Goal: Transaction & Acquisition: Purchase product/service

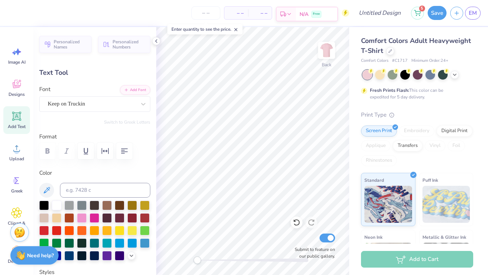
type input "7.15"
type input "1.50"
type input "13.52"
type input "0.0"
type input "0.56"
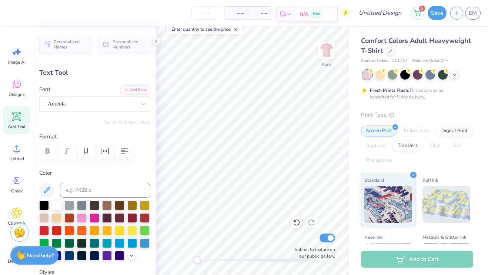
type input "13.54"
type input "1.99"
type input "1.52"
type input "13.52"
type textarea "A"
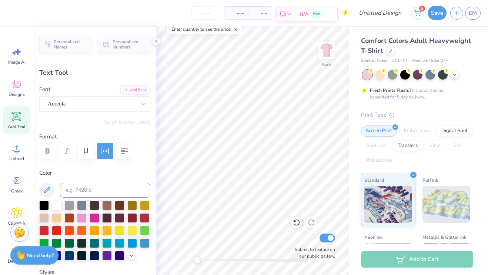
type textarea "m"
type input "0.56"
type input "1.50"
type input "13.54"
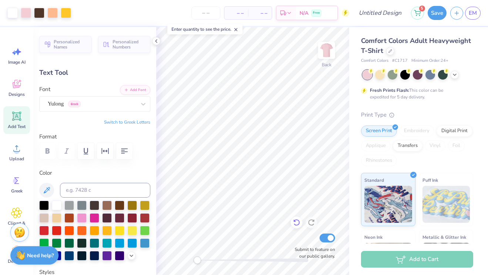
click at [294, 226] on icon at bounding box center [296, 222] width 7 height 7
type textarea "M&M"
type input "7.15"
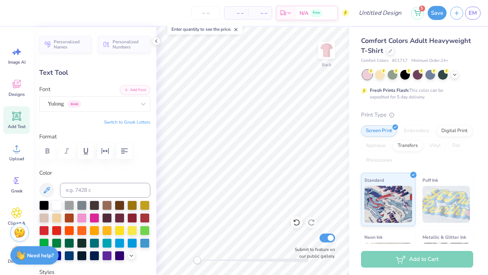
type input "13.52"
type input "0.55"
type input "1.24"
type input "13.80"
type input "7.15"
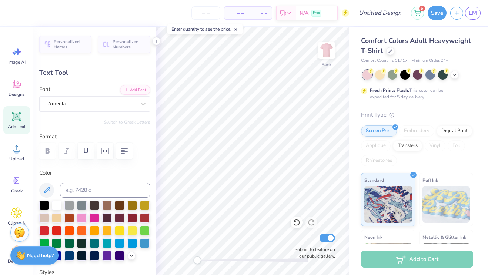
type input "1.50"
type input "13.54"
type textarea "[DATE]"
type input "0.55"
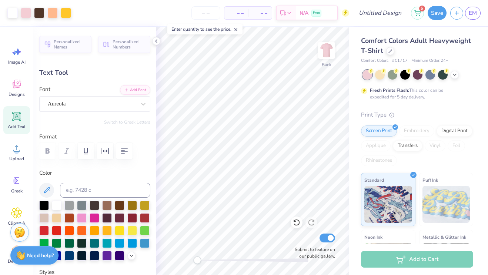
type input "1.24"
type input "13.80"
type input "2.53"
type input "1.50"
type input "13.67"
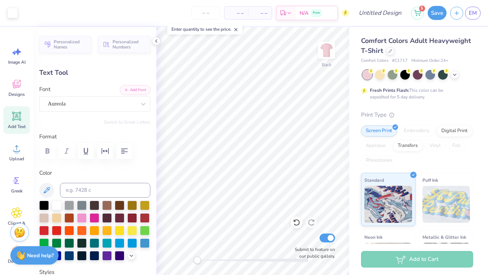
type input "6.52"
type input "1.58"
type input "13.50"
type textarea "M&M [DATE]"
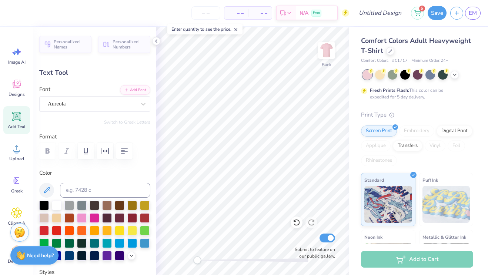
scroll to position [0, 1]
type input "10.23"
click at [156, 41] on icon at bounding box center [156, 41] width 6 height 6
type input "13.51"
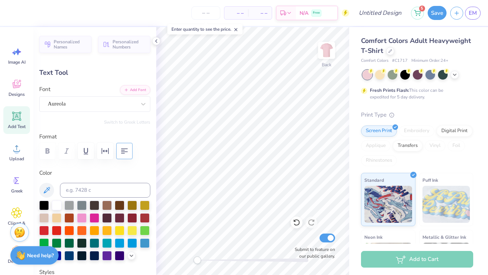
type textarea "[PERSON_NAME] [DATE]"
click at [127, 154] on icon "button" at bounding box center [124, 151] width 9 height 9
type input "11.55"
type input "4.07"
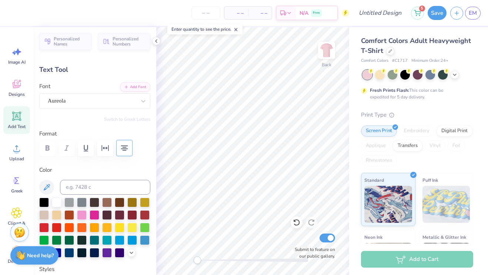
scroll to position [0, 0]
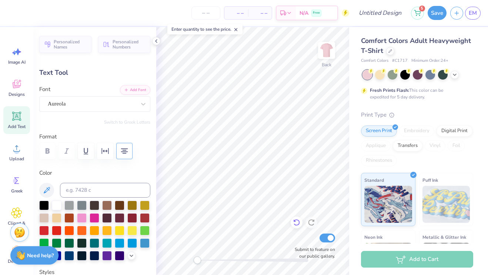
click at [295, 222] on icon at bounding box center [296, 222] width 7 height 7
click at [295, 221] on icon at bounding box center [296, 222] width 7 height 7
type input "12.26"
click at [295, 221] on icon at bounding box center [296, 222] width 7 height 7
type input "10.23"
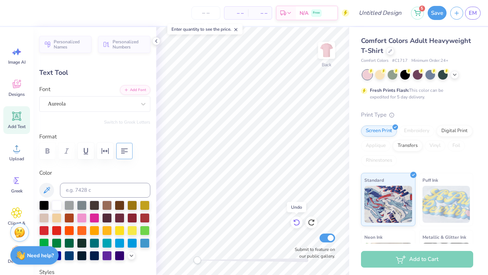
type input "1.58"
type input "13.51"
click at [155, 40] on icon at bounding box center [156, 41] width 6 height 6
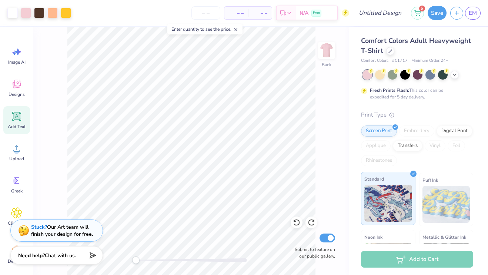
scroll to position [97, 0]
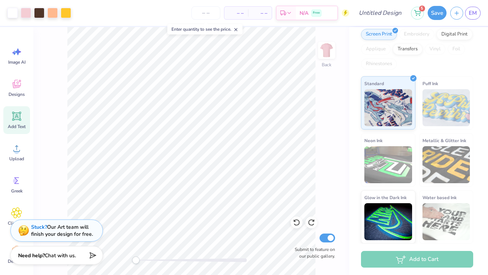
click at [394, 255] on div "Add to Cart" at bounding box center [417, 259] width 112 height 17
click at [325, 197] on div "Back Submit to feature on our public gallery." at bounding box center [191, 151] width 316 height 248
click at [416, 258] on div "Add to Cart" at bounding box center [417, 259] width 112 height 17
click at [450, 63] on div "Screen Print Embroidery Digital Print Applique Transfers Vinyl Foil Rhinestones" at bounding box center [417, 49] width 112 height 41
click at [236, 30] on icon at bounding box center [235, 29] width 5 height 5
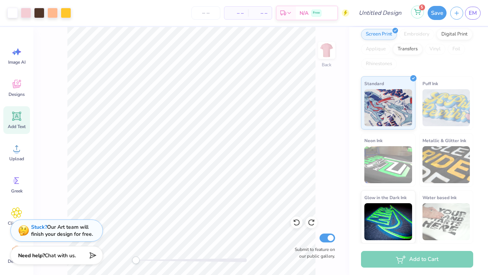
click at [419, 14] on circle at bounding box center [419, 14] width 1 height 1
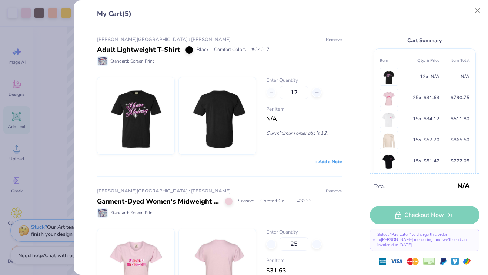
click at [334, 39] on button "Remove" at bounding box center [333, 39] width 17 height 7
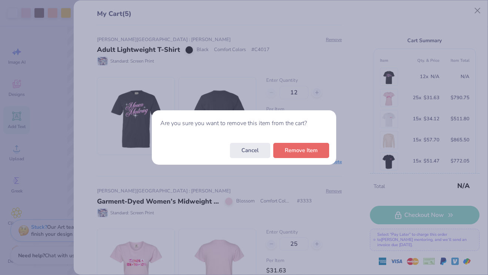
click at [308, 160] on div "Cancel Remove Item" at bounding box center [244, 150] width 184 height 29
click at [308, 153] on button "Remove Item" at bounding box center [301, 148] width 56 height 15
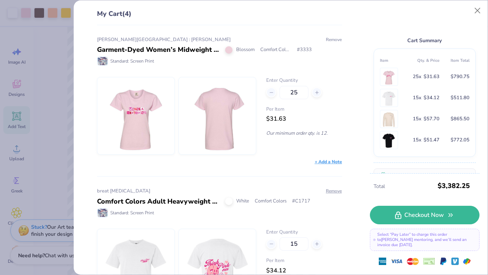
click at [335, 39] on button "Remove" at bounding box center [333, 39] width 17 height 7
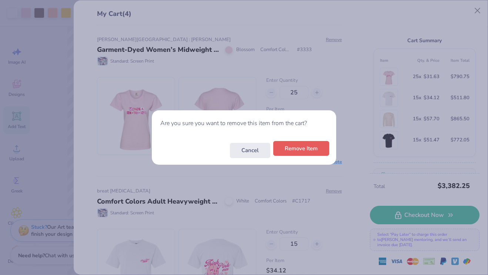
click at [292, 151] on button "Remove Item" at bounding box center [301, 148] width 56 height 15
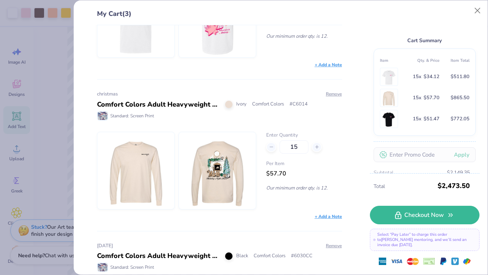
scroll to position [100, 0]
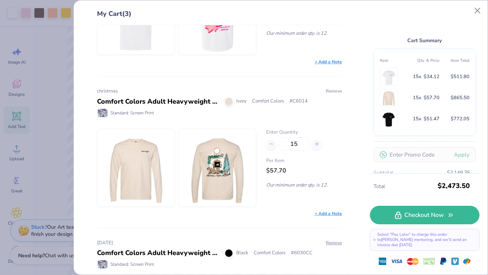
click at [336, 91] on button "Remove" at bounding box center [333, 91] width 17 height 7
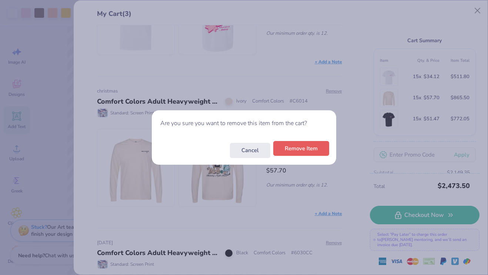
click at [285, 151] on button "Remove Item" at bounding box center [301, 148] width 56 height 15
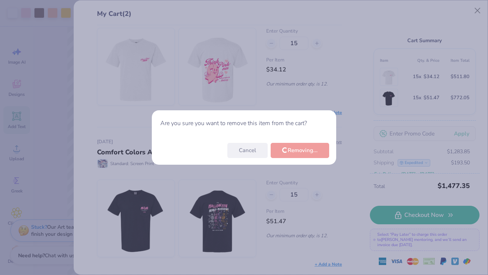
scroll to position [49, 0]
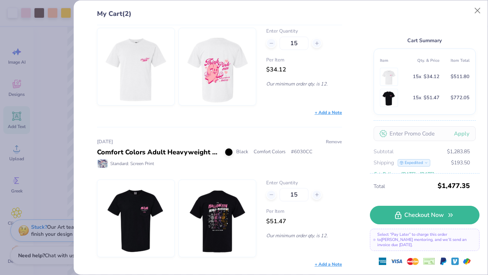
click at [329, 143] on button "Remove" at bounding box center [333, 141] width 17 height 7
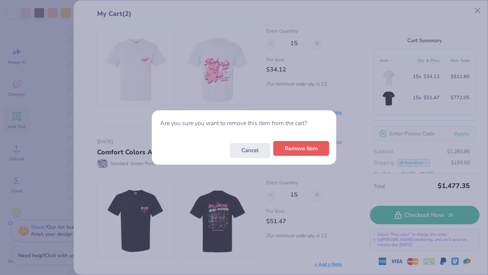
click at [309, 148] on button "Remove Item" at bounding box center [301, 148] width 56 height 15
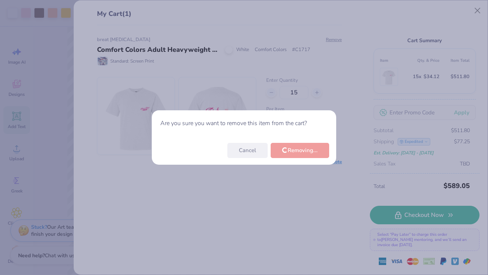
scroll to position [0, 0]
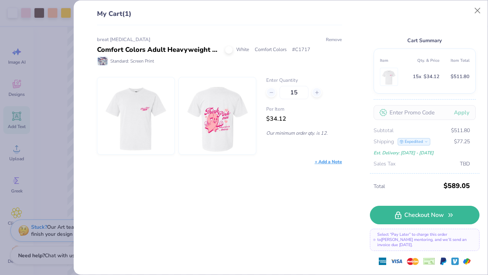
click at [337, 39] on button "Remove" at bounding box center [333, 39] width 17 height 7
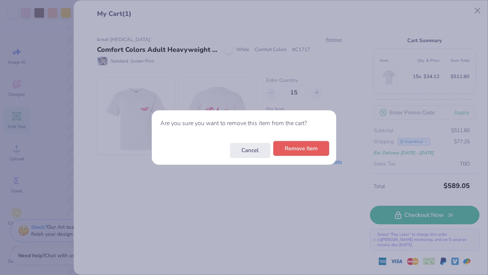
click at [299, 150] on button "Remove Item" at bounding box center [301, 148] width 56 height 15
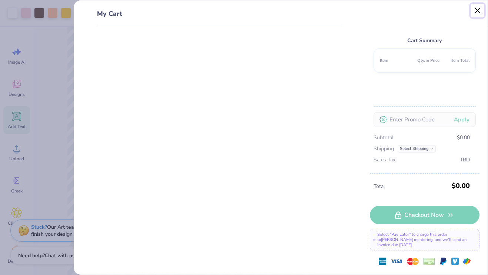
click at [477, 14] on button "Close" at bounding box center [478, 11] width 14 height 14
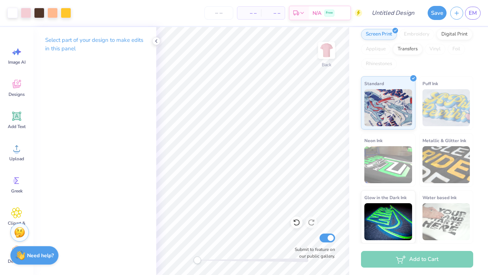
click at [388, 57] on div "Screen Print Embroidery Digital Print Applique Transfers Vinyl Foil Rhinestones" at bounding box center [417, 49] width 112 height 41
click at [157, 42] on icon at bounding box center [156, 41] width 6 height 6
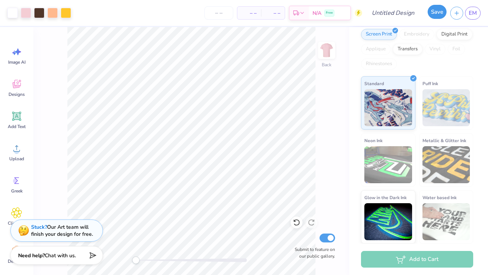
click at [437, 14] on button "Save" at bounding box center [437, 12] width 19 height 14
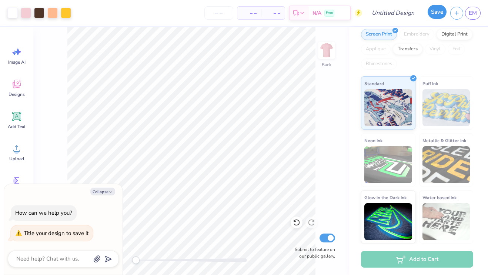
click at [437, 13] on button "Save" at bounding box center [437, 12] width 19 height 14
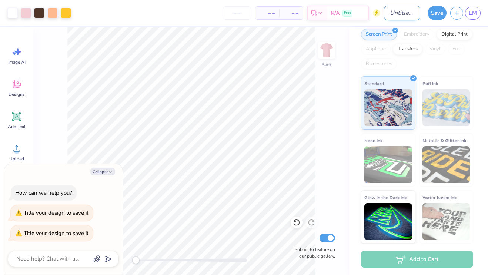
type textarea "x"
click at [391, 12] on input "Design Title" at bounding box center [402, 13] width 36 height 15
click at [391, 13] on input "Design Title" at bounding box center [402, 13] width 36 height 15
type input "H"
type textarea "x"
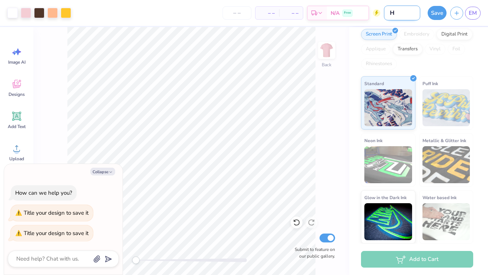
type input "Ha"
type textarea "x"
type input "Hal"
type textarea "x"
type input "Hall"
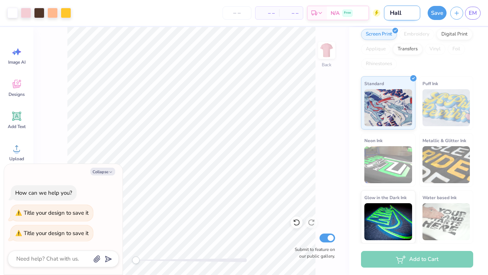
type textarea "x"
type input "Hallo"
type textarea "x"
type input "Hallow"
type textarea "x"
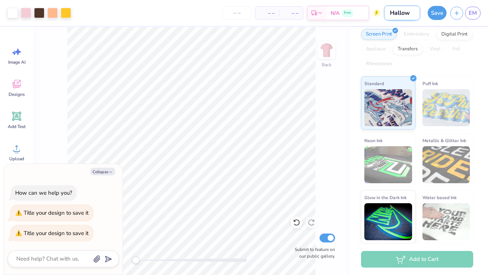
type input "Hallowe"
type textarea "x"
type input "Hallowee"
type textarea "x"
type input "[DATE]"
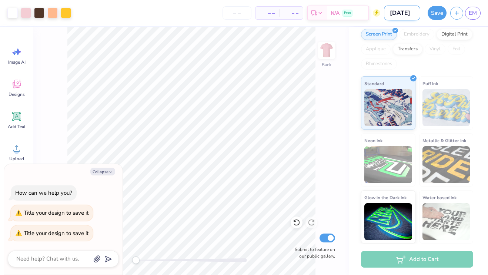
type textarea "x"
type input "[DATE]"
click at [442, 11] on button "Save" at bounding box center [437, 12] width 19 height 14
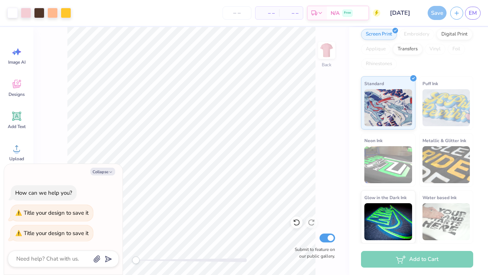
click at [436, 15] on div "Save" at bounding box center [437, 13] width 19 height 14
click at [391, 262] on div "Add to Cart" at bounding box center [417, 259] width 112 height 17
click at [423, 260] on div "Add to Cart" at bounding box center [417, 259] width 112 height 17
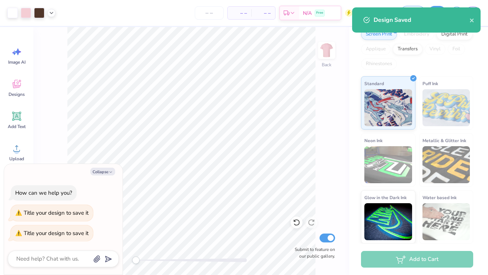
click at [341, 156] on div "Back Submit to feature on our public gallery." at bounding box center [191, 151] width 316 height 248
click at [471, 21] on icon "close" at bounding box center [472, 21] width 4 height 4
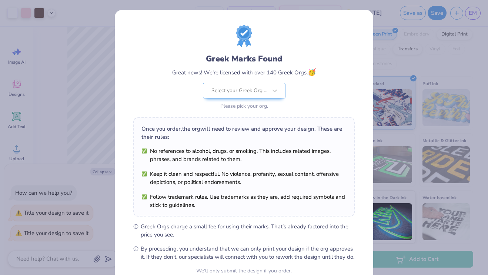
scroll to position [71, 0]
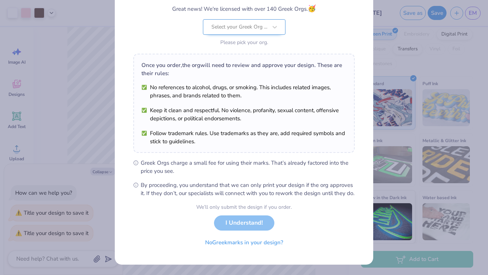
click at [250, 22] on div at bounding box center [239, 27] width 56 height 10
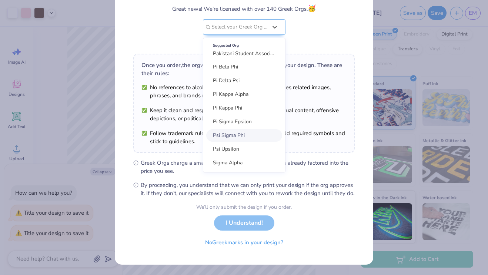
click at [296, 187] on span "By proceeding, you understand that we can only print your design if the org app…" at bounding box center [248, 189] width 214 height 16
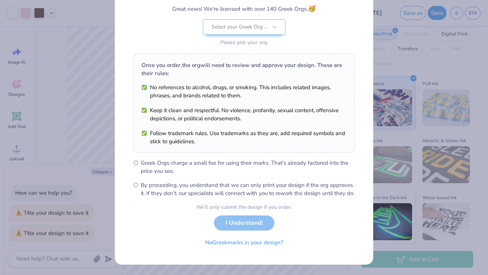
click at [245, 224] on div "We’ll only submit the design if you order. I Understand! No Greek marks in your…" at bounding box center [244, 226] width 96 height 47
click at [255, 245] on button "No Greek marks in your design?" at bounding box center [244, 240] width 91 height 15
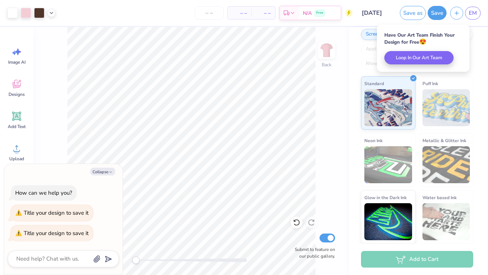
scroll to position [0, 0]
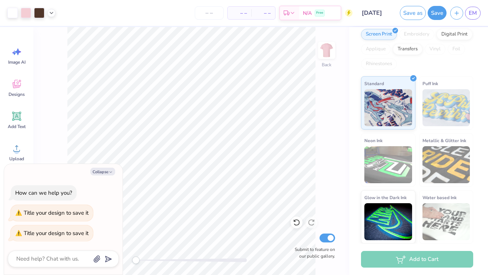
click at [394, 264] on div "Add to Cart" at bounding box center [417, 259] width 112 height 17
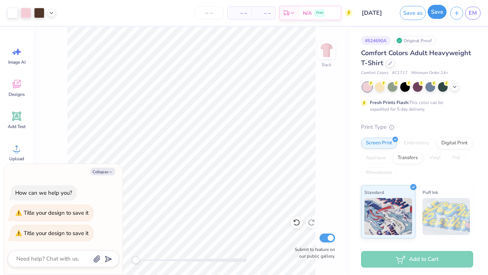
click at [438, 16] on button "Save" at bounding box center [437, 12] width 19 height 14
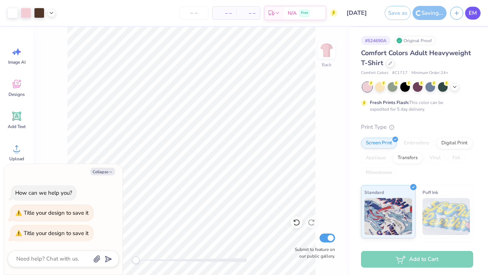
click at [472, 16] on span "EM" at bounding box center [473, 13] width 8 height 9
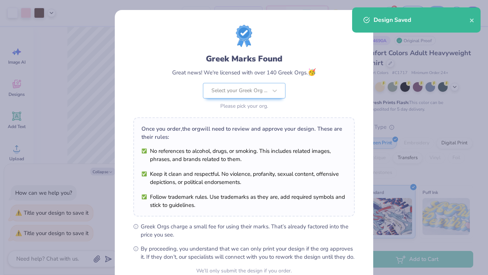
type textarea "x"
